Goal: Information Seeking & Learning: Learn about a topic

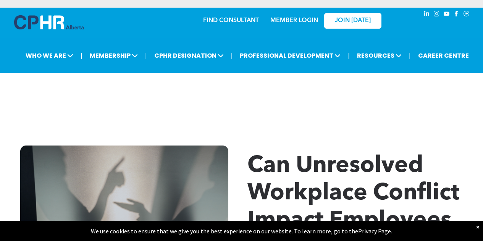
scroll to position [363, 0]
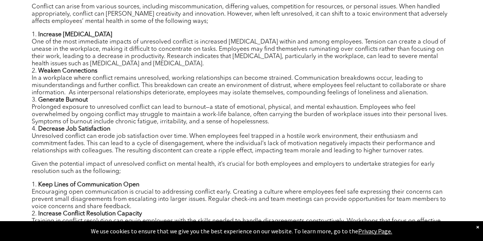
click at [128, 143] on li "Decrease Job Satisfaction Unresolved conflict can erode job satisfaction over t…" at bounding box center [242, 140] width 420 height 29
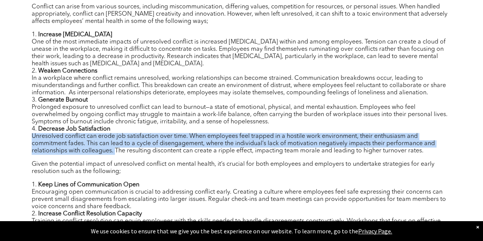
drag, startPoint x: 115, startPoint y: 156, endPoint x: 28, endPoint y: 137, distance: 88.4
click at [28, 137] on div "Author: [PERSON_NAME] In the current workplace, conflict is often seen as an in…" at bounding box center [242, 224] width 459 height 536
copy li "Unresolved conflict can erode job satisfaction over time. When employees feel t…"
click at [64, 149] on li "Decrease Job Satisfaction Unresolved conflict can erode job satisfaction over t…" at bounding box center [242, 140] width 420 height 29
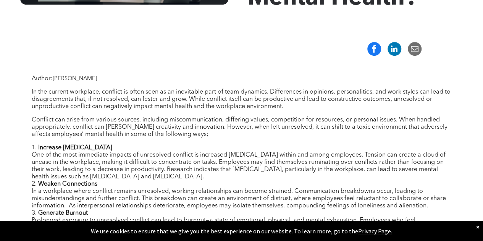
scroll to position [134, 0]
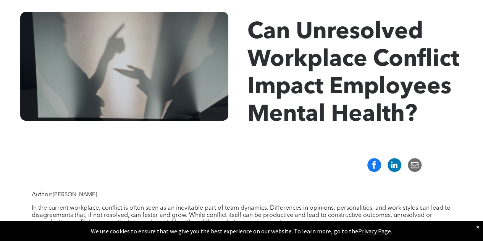
click at [478, 227] on div "×" at bounding box center [478, 227] width 3 height 8
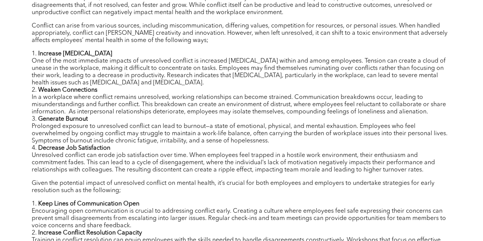
scroll to position [420, 0]
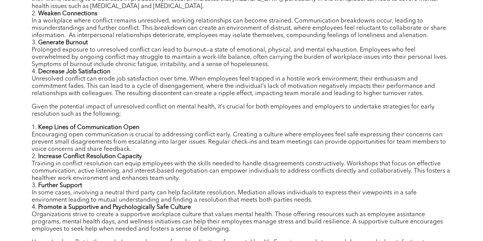
click at [110, 102] on div "Author: [PERSON_NAME] In the current workplace, conflict is often seen as an in…" at bounding box center [242, 148] width 420 height 486
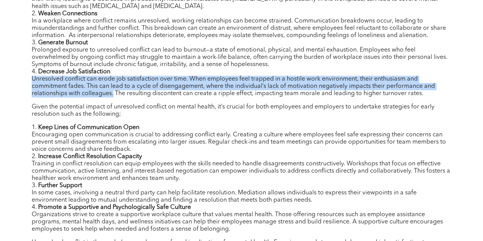
drag, startPoint x: 114, startPoint y: 99, endPoint x: 29, endPoint y: 81, distance: 86.7
click at [29, 81] on div "Author: [PERSON_NAME] In the current workplace, conflict is often seen as an in…" at bounding box center [242, 167] width 459 height 536
copy li "Unresolved conflict can erode job satisfaction over time. When employees feel t…"
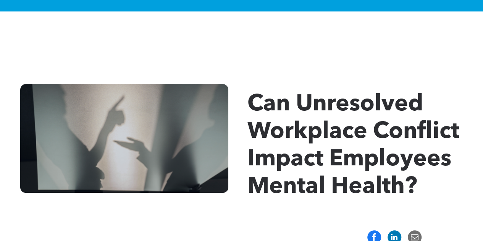
scroll to position [0, 0]
